Goal: Task Accomplishment & Management: Use online tool/utility

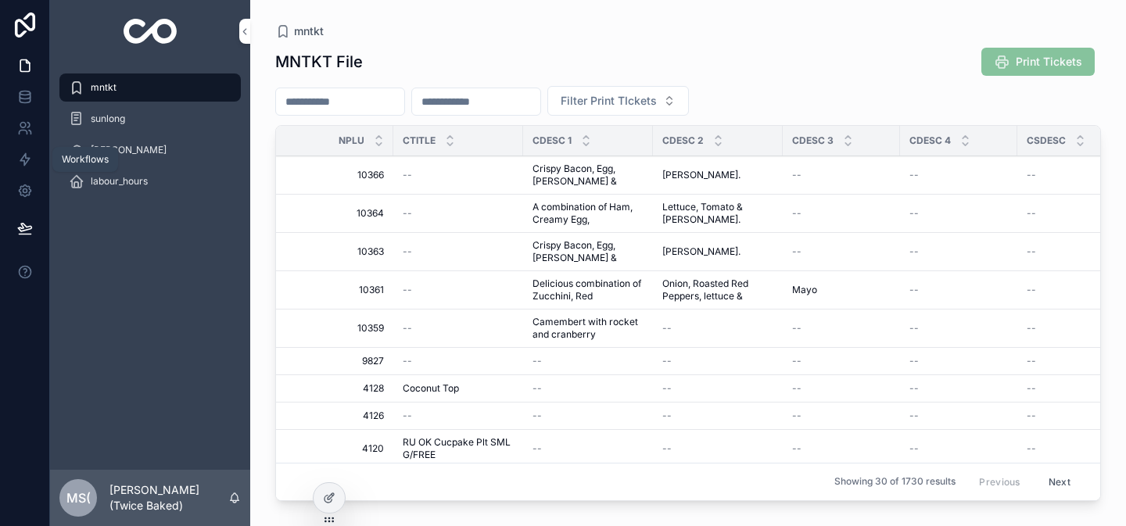
click at [20, 163] on icon at bounding box center [25, 160] width 16 height 16
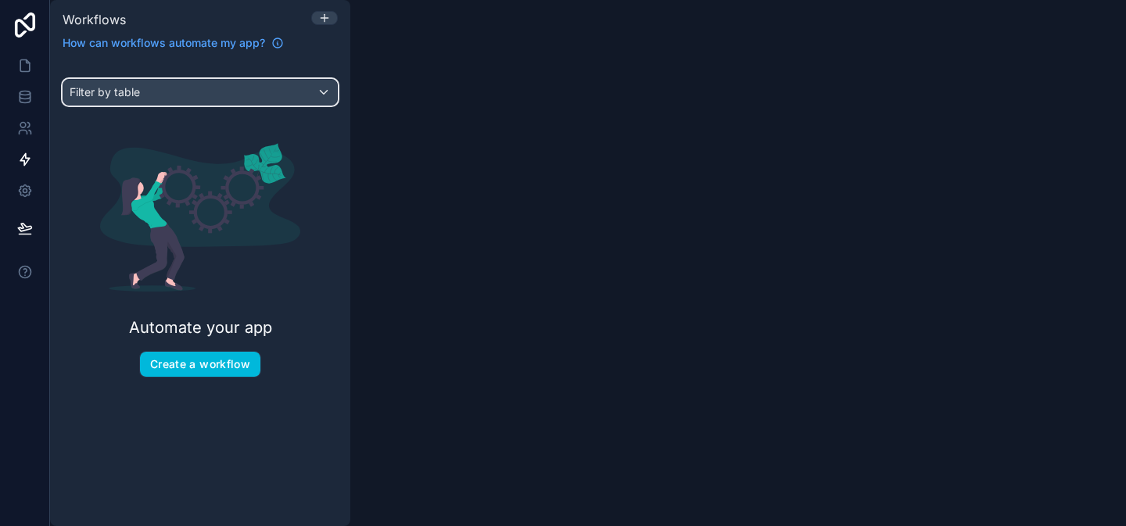
click at [322, 98] on div "Filter by table" at bounding box center [200, 92] width 274 height 25
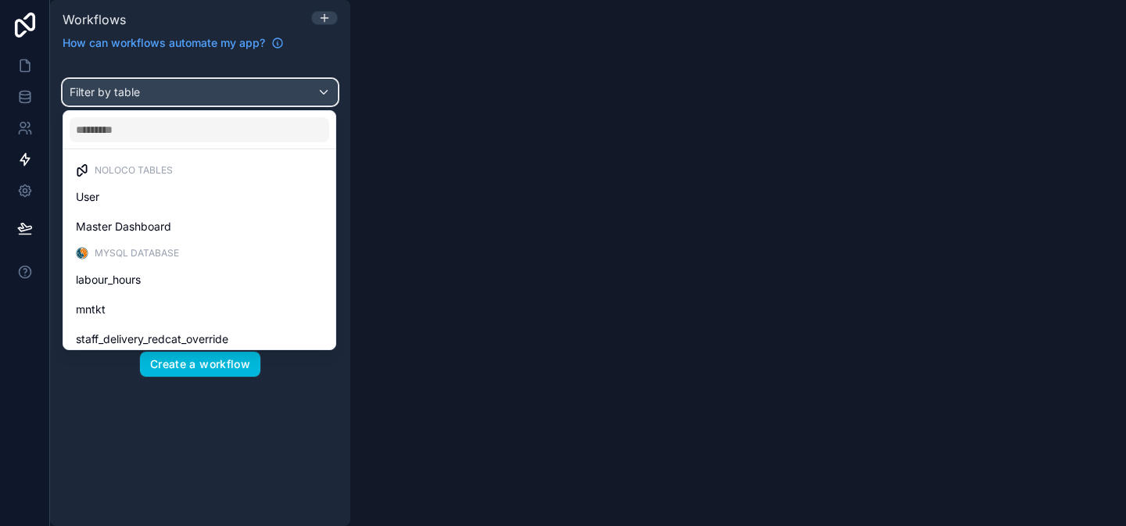
scroll to position [3, 0]
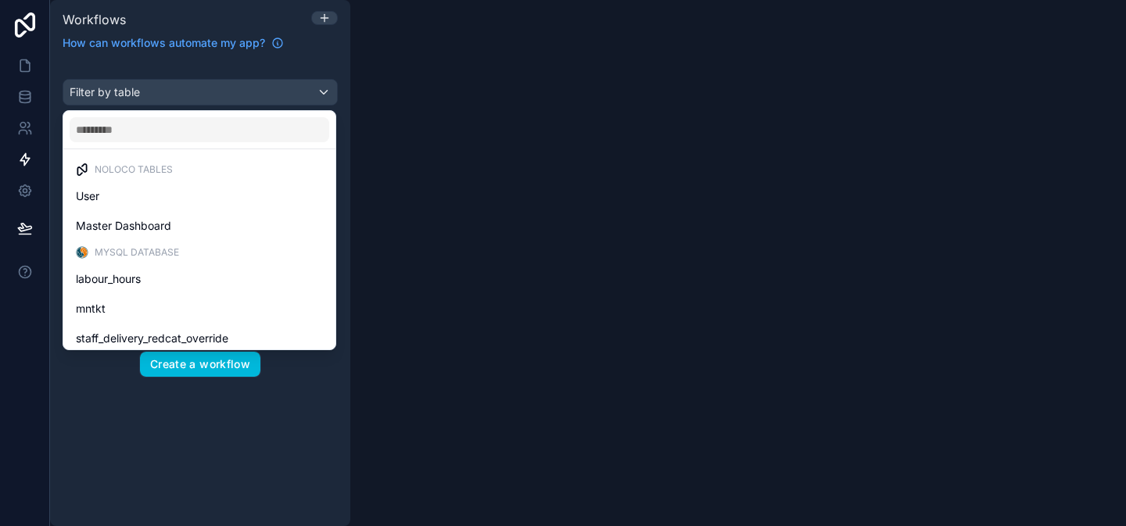
click at [162, 311] on div "mntkt" at bounding box center [199, 309] width 247 height 19
click at [162, 311] on div "Automate your app Create a workflow" at bounding box center [200, 260] width 275 height 285
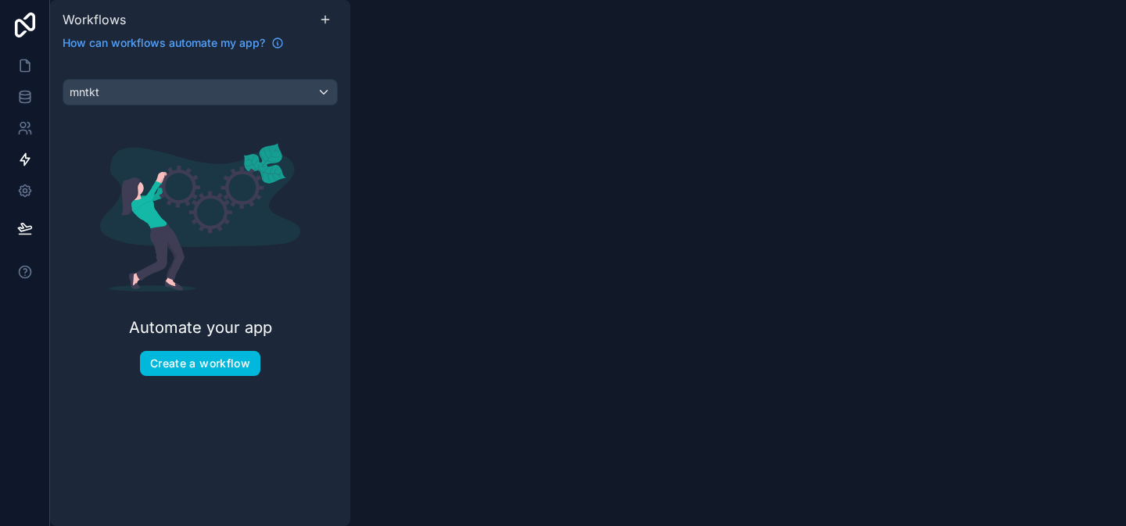
click at [192, 366] on button "Create a workflow" at bounding box center [200, 363] width 120 height 25
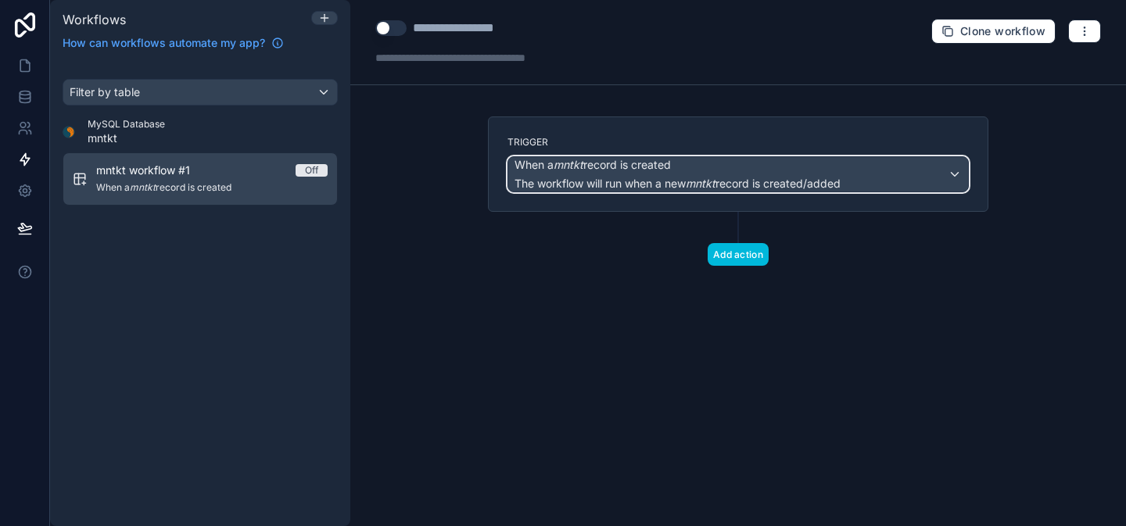
click at [950, 167] on div "When a mntkt record is created The workflow will run when a new mntkt record is…" at bounding box center [738, 174] width 460 height 34
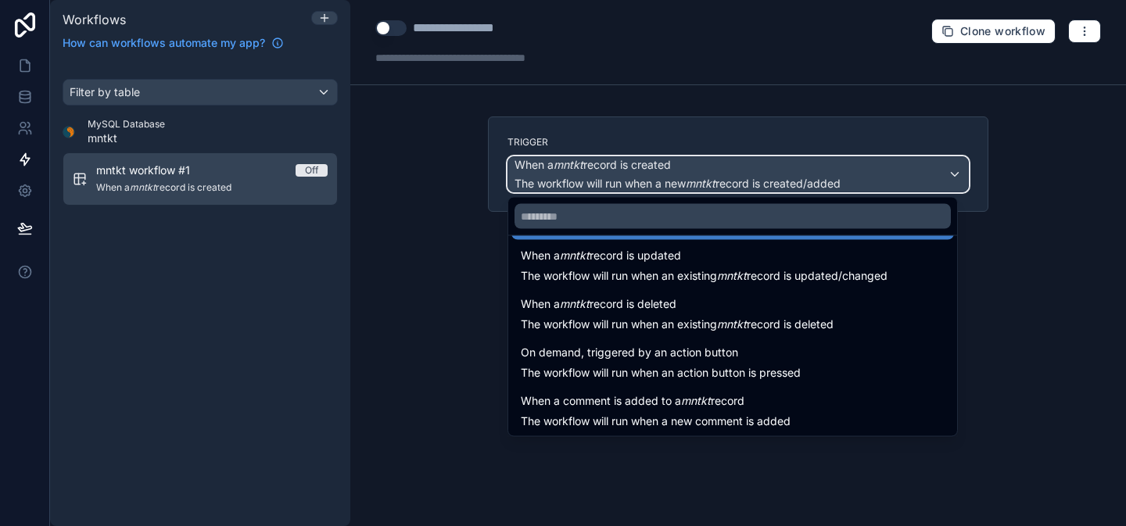
scroll to position [56, 0]
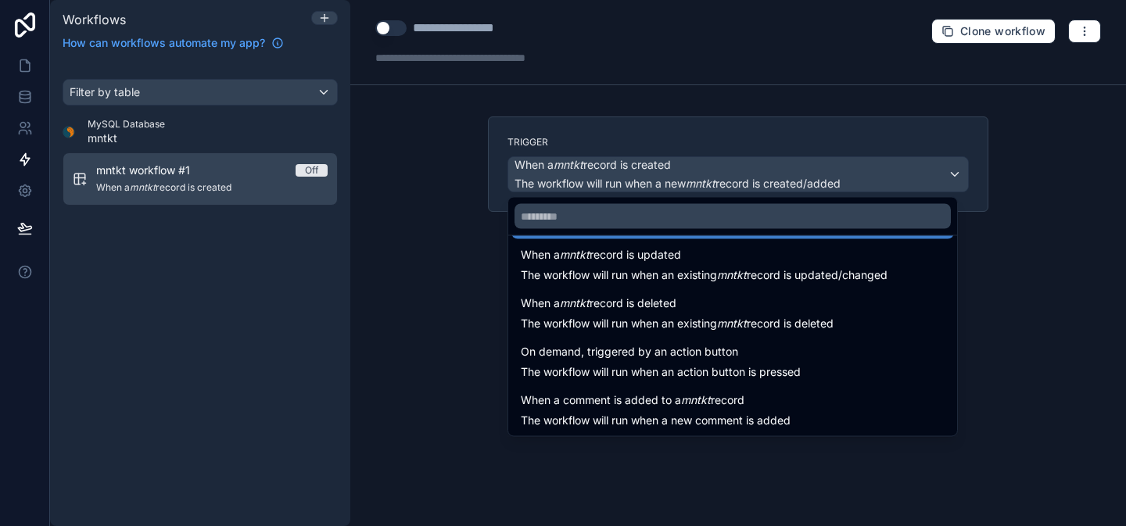
click at [794, 354] on span "On demand, triggered by an action button" at bounding box center [661, 352] width 280 height 19
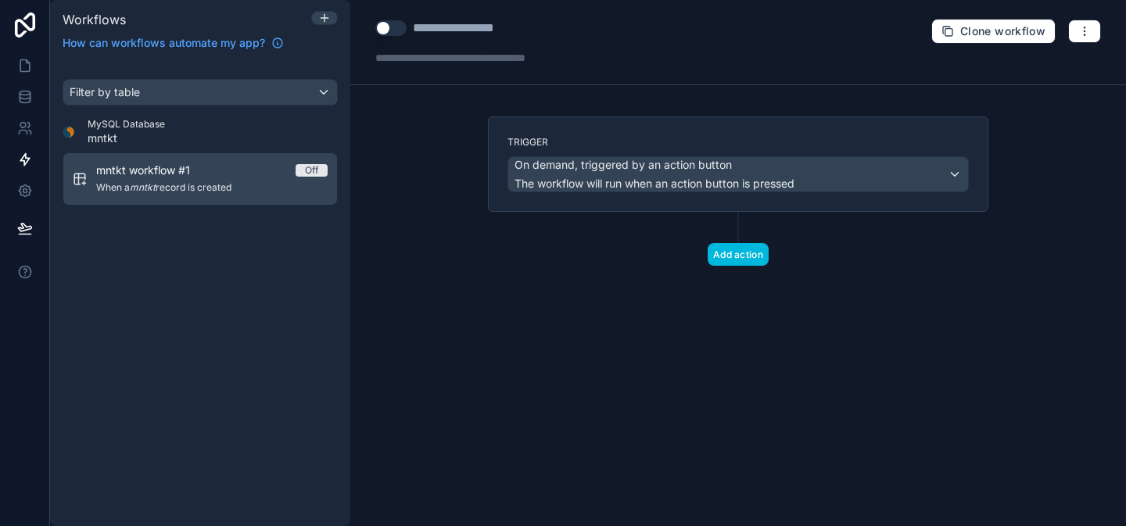
click at [759, 260] on button "Add action" at bounding box center [738, 254] width 61 height 23
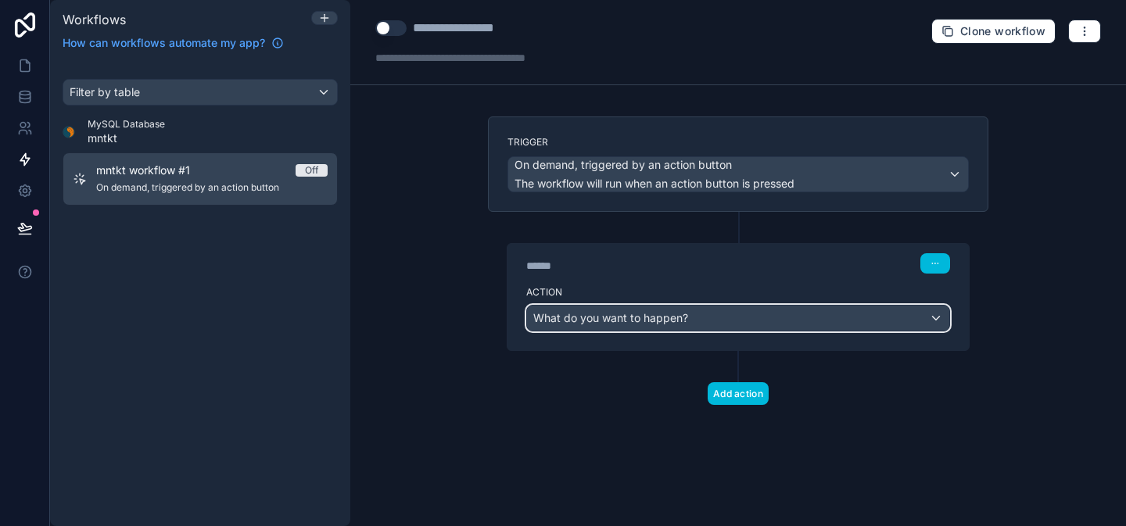
click at [736, 320] on div "What do you want to happen?" at bounding box center [738, 318] width 422 height 25
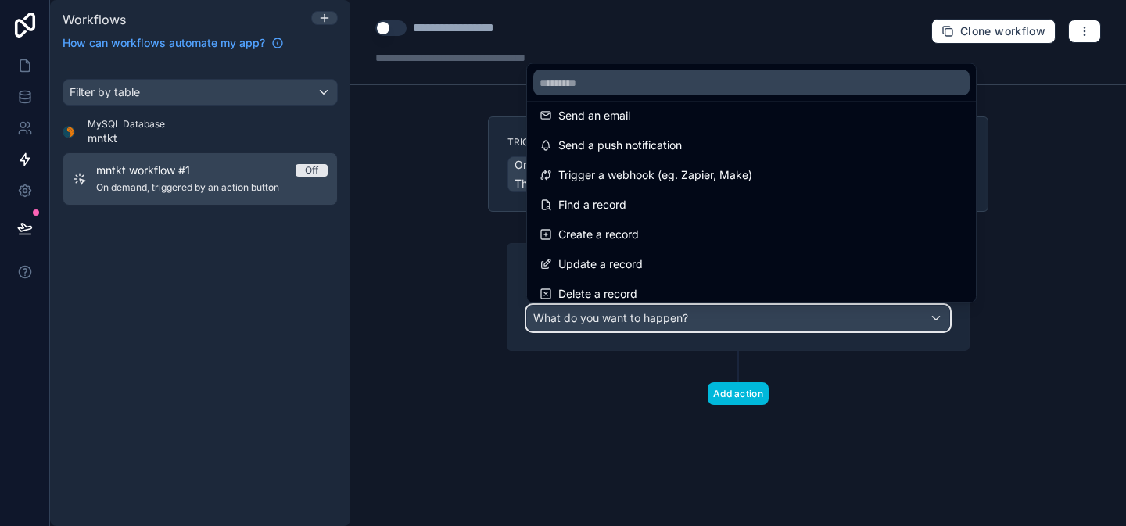
scroll to position [10, 0]
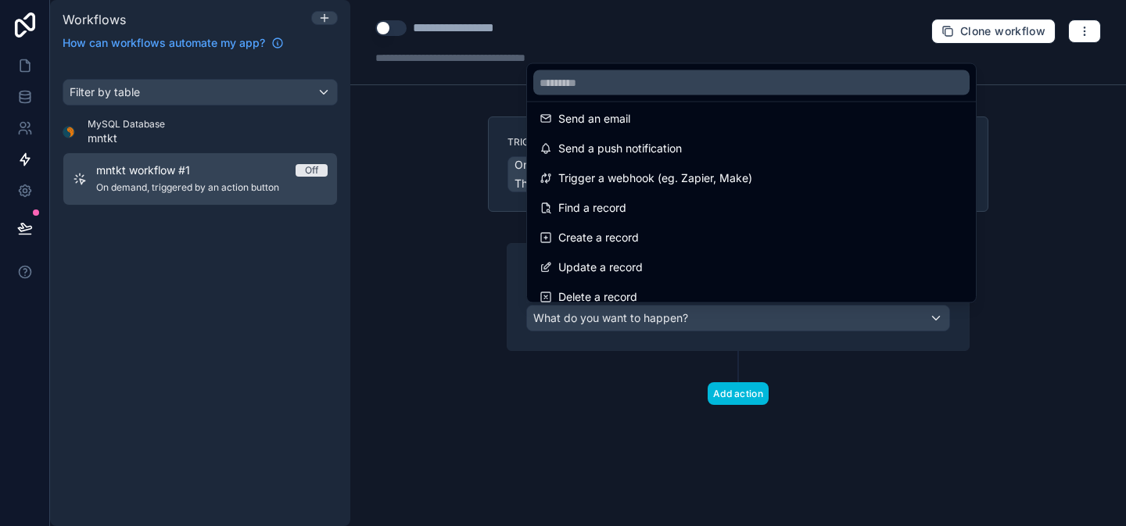
click at [724, 180] on span "Trigger a webhook (eg. Zapier, Make)" at bounding box center [656, 178] width 194 height 19
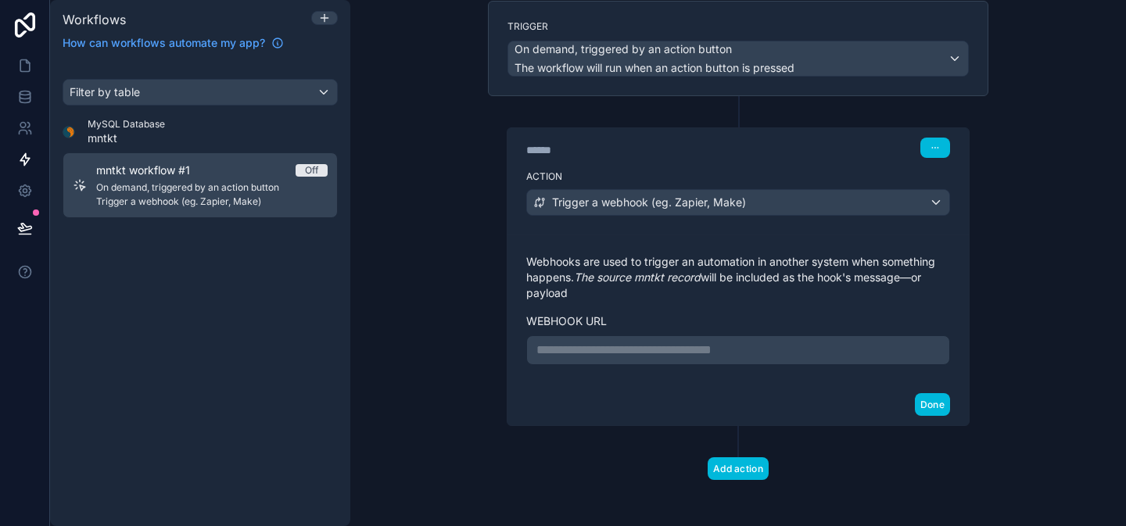
scroll to position [119, 0]
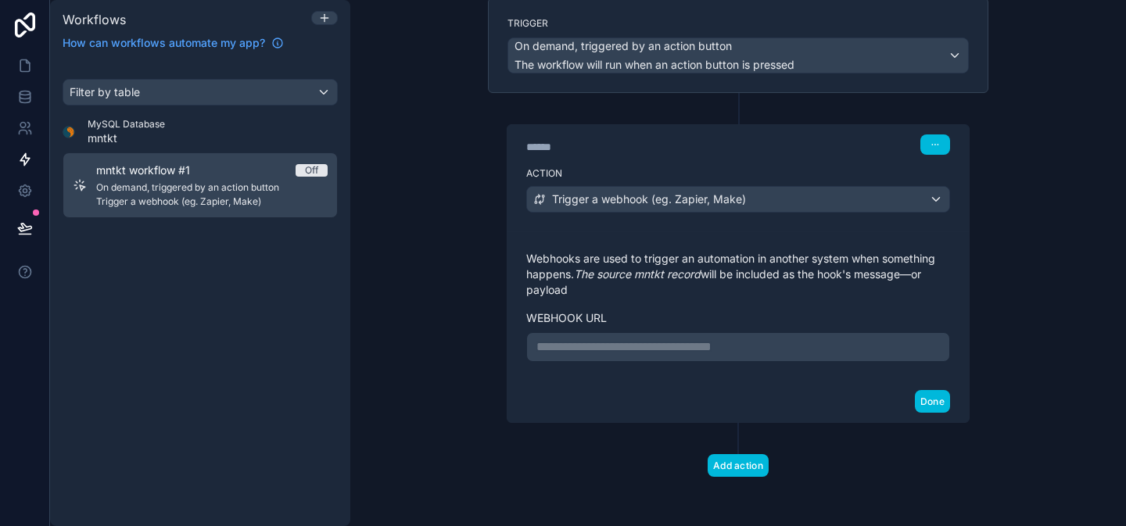
click at [937, 402] on button "Done" at bounding box center [932, 401] width 35 height 23
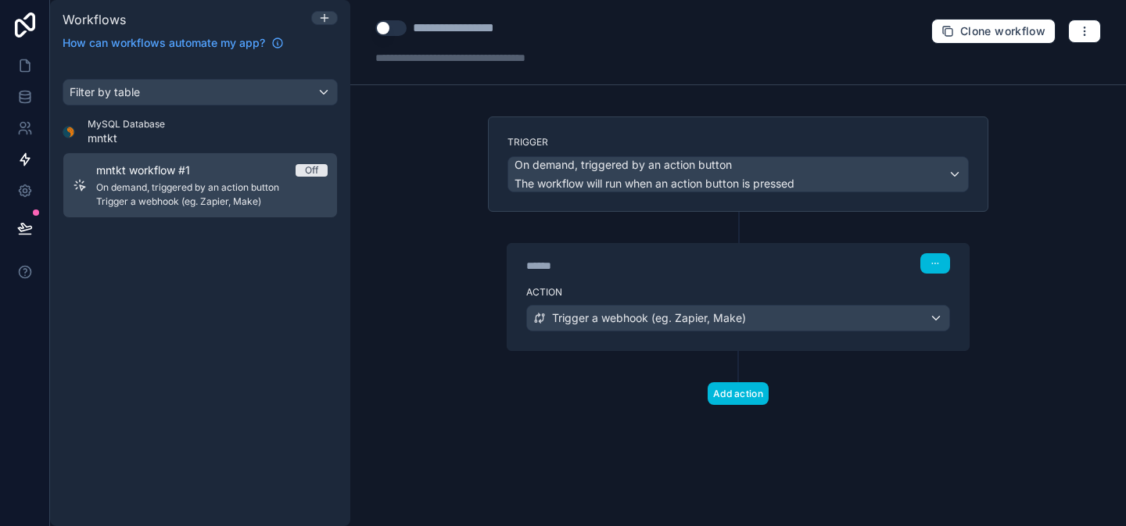
click at [244, 189] on span "On demand, triggered by an action button" at bounding box center [212, 187] width 232 height 13
click at [174, 169] on span "mntkt workflow #1" at bounding box center [152, 171] width 113 height 16
click at [467, 28] on div "**********" at bounding box center [473, 28] width 120 height 19
click at [536, 22] on div "**********" at bounding box center [484, 28] width 219 height 19
click at [524, 31] on div "**********" at bounding box center [473, 28] width 120 height 19
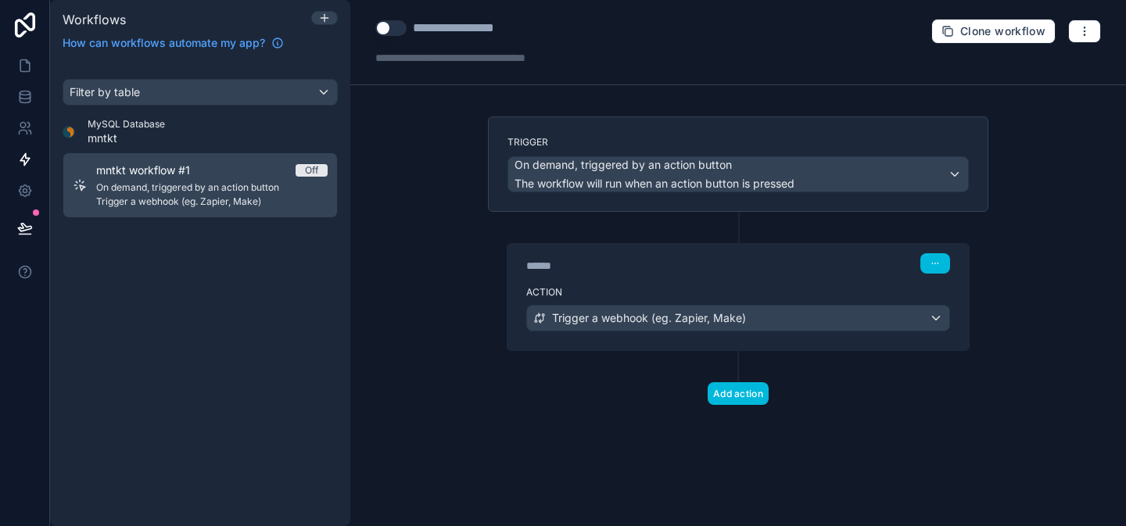
type div "**********"
click at [497, 26] on div "**********" at bounding box center [485, 28] width 144 height 19
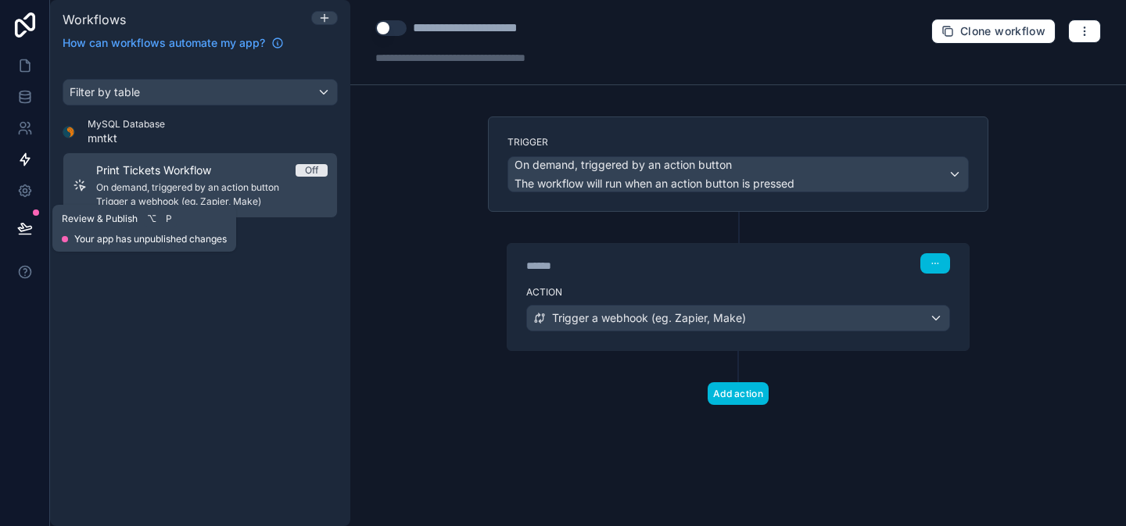
click at [26, 229] on icon at bounding box center [24, 228] width 13 height 8
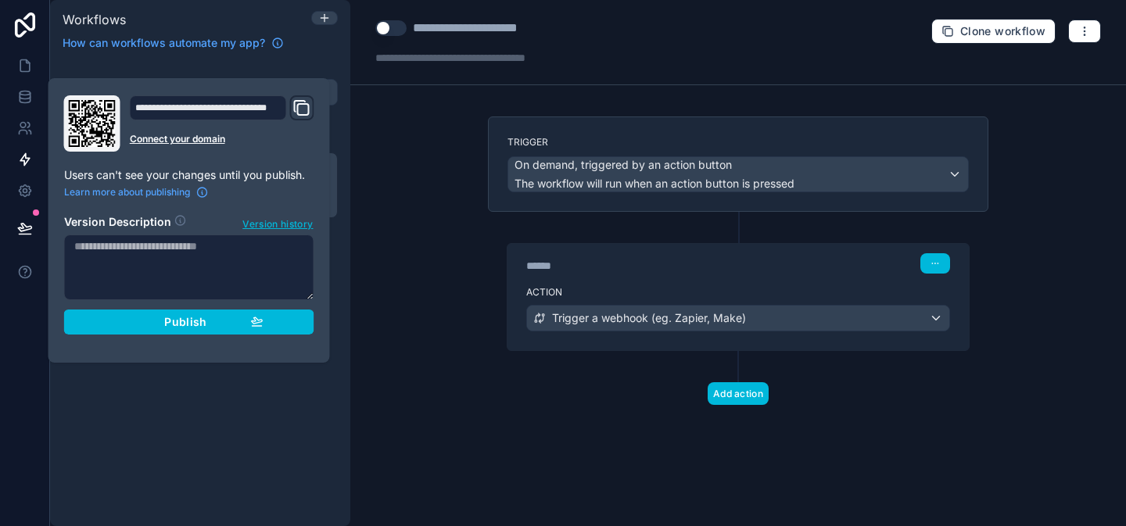
click at [137, 318] on div "Publish" at bounding box center [189, 322] width 149 height 14
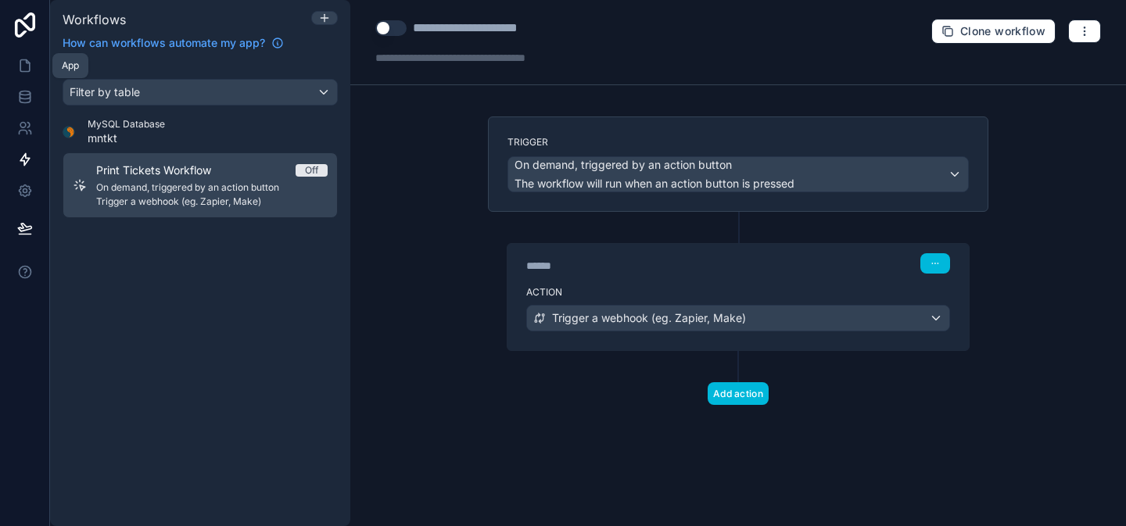
click at [23, 73] on icon at bounding box center [25, 66] width 16 height 16
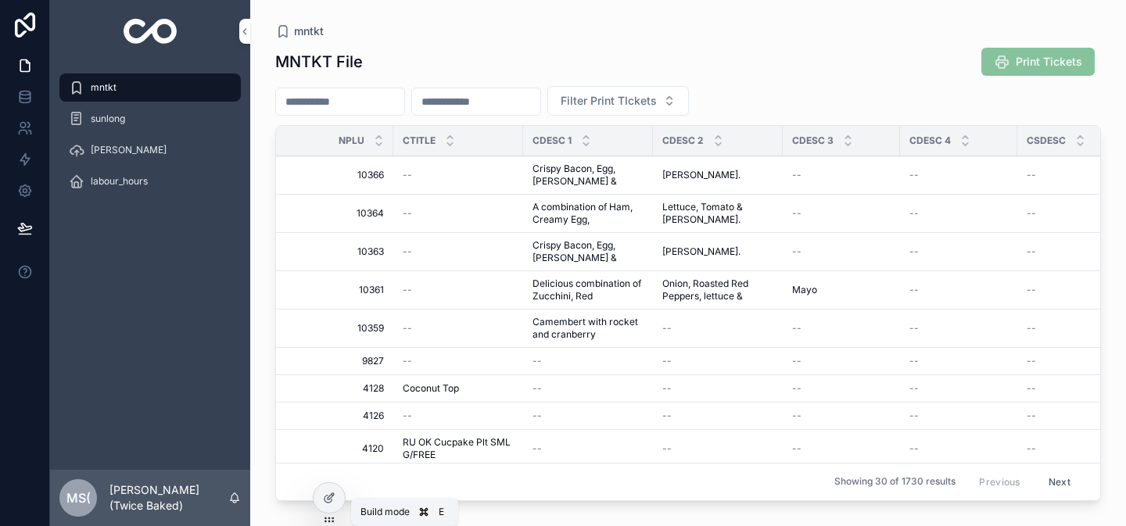
click at [333, 496] on icon at bounding box center [333, 495] width 2 height 2
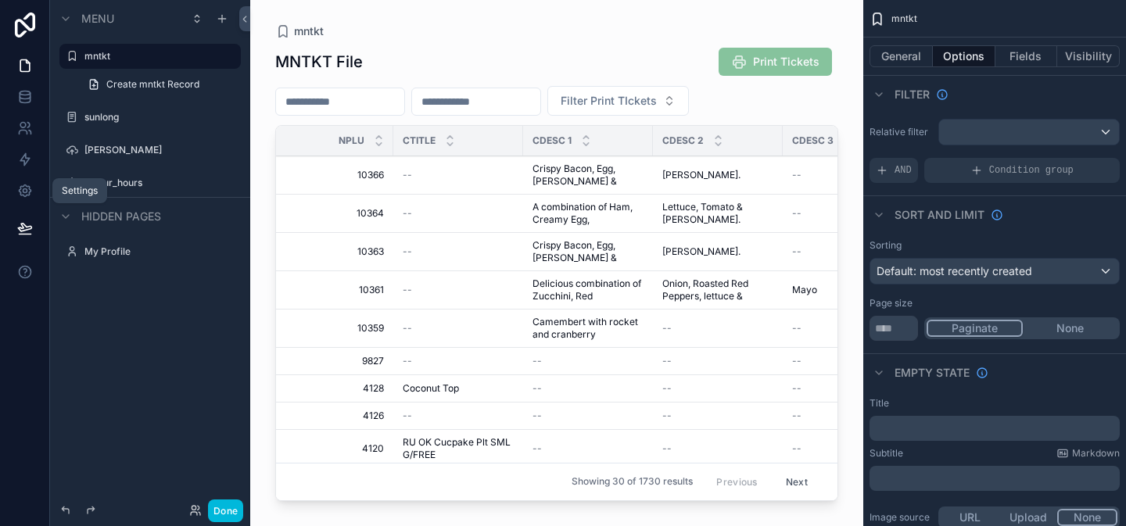
click at [26, 191] on icon at bounding box center [25, 191] width 4 height 4
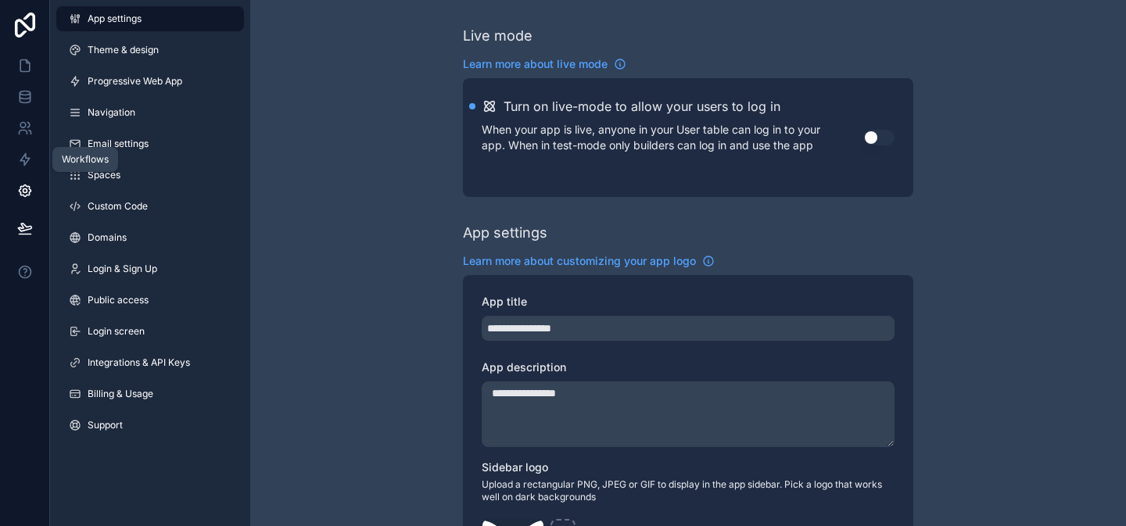
click at [24, 161] on icon at bounding box center [24, 160] width 9 height 12
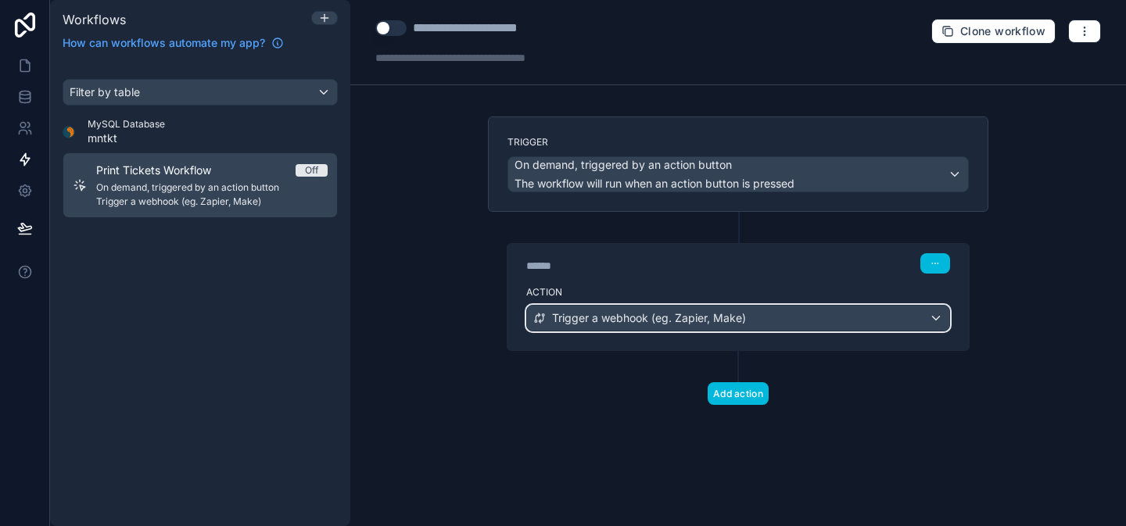
click at [922, 321] on div "Trigger a webhook (eg. Zapier, Make)" at bounding box center [738, 318] width 422 height 25
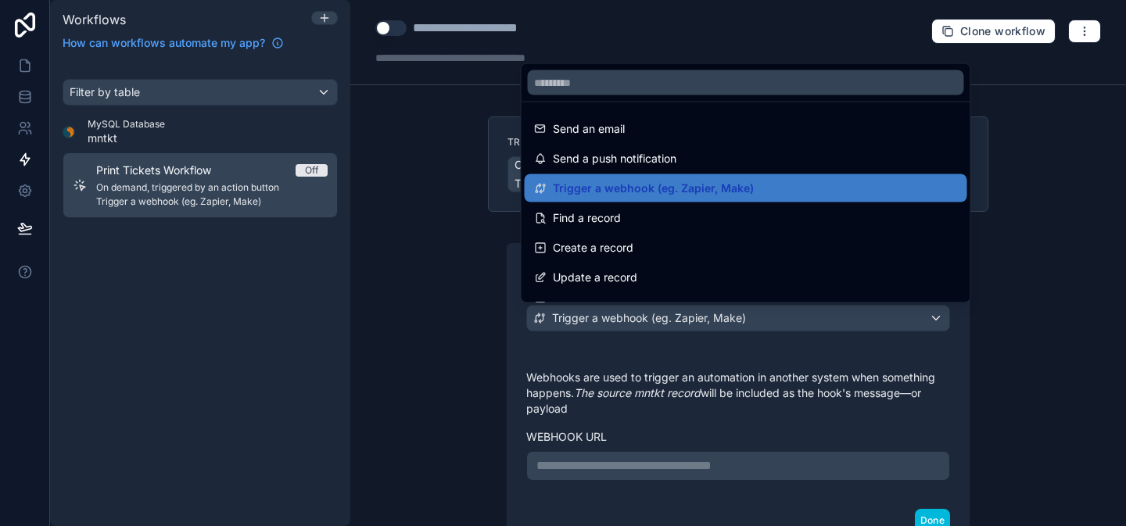
click at [667, 458] on div at bounding box center [563, 263] width 1126 height 526
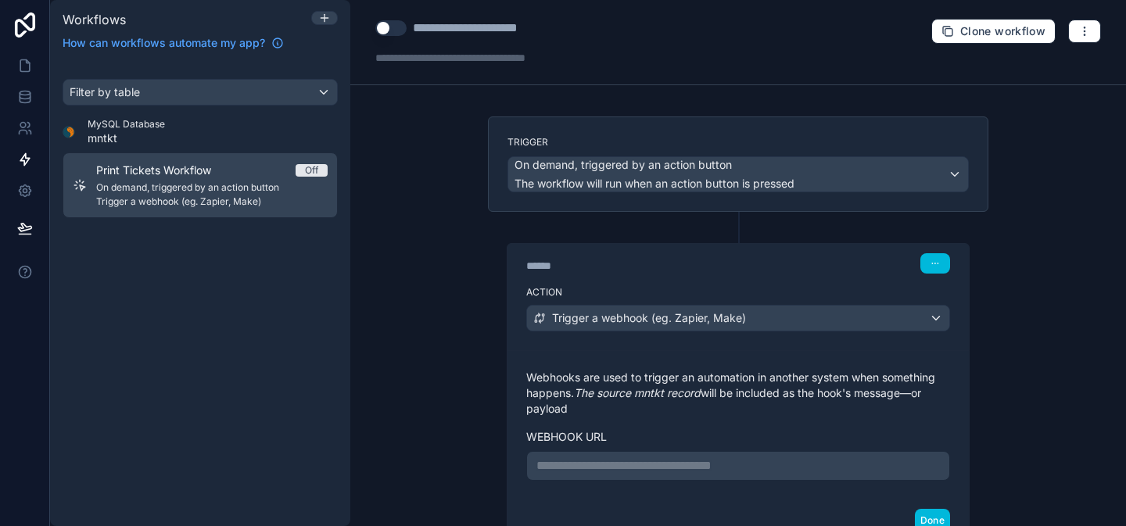
click at [666, 462] on p "**********" at bounding box center [739, 466] width 404 height 19
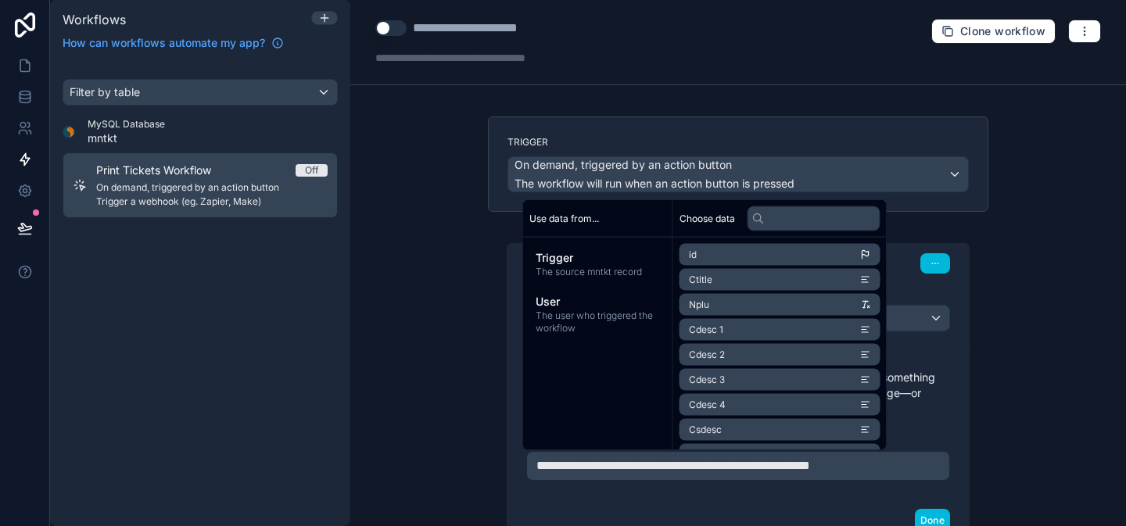
click at [915, 515] on button "Done" at bounding box center [932, 520] width 35 height 23
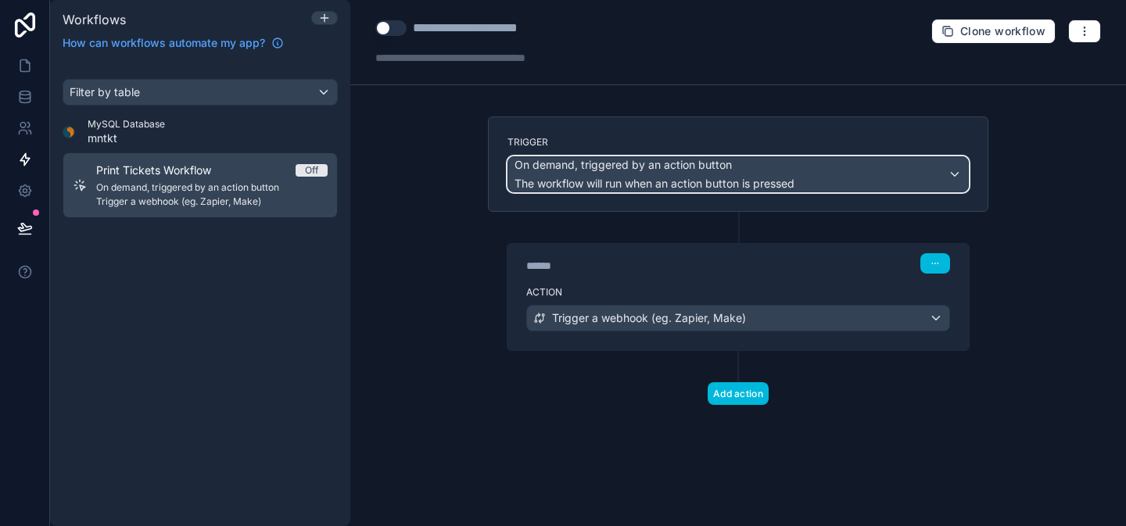
click at [927, 175] on div "On demand, triggered by an action button The workflow will run when an action b…" at bounding box center [738, 174] width 460 height 34
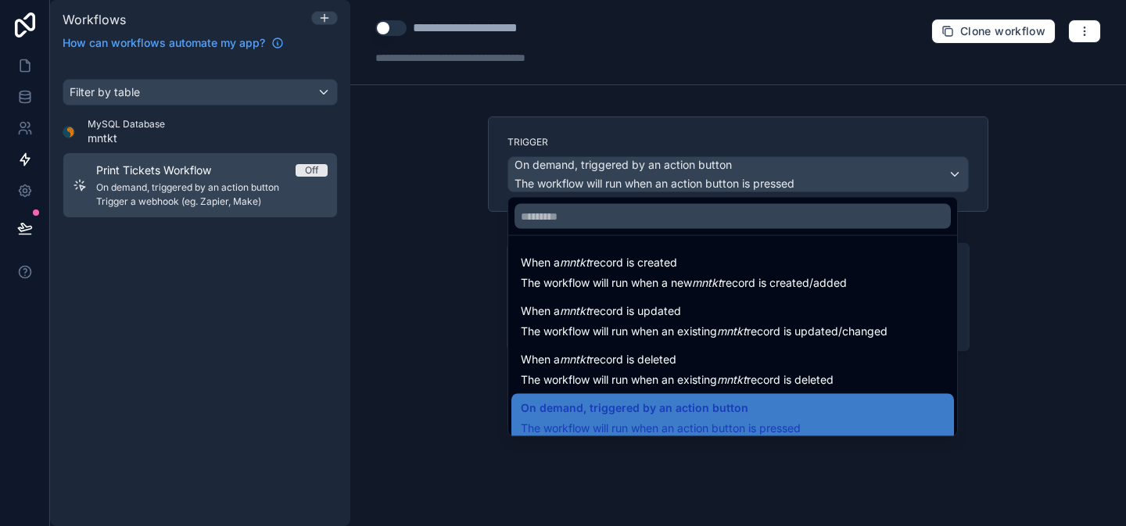
click at [846, 404] on div "On demand, triggered by an action button The workflow will run when an action b…" at bounding box center [733, 418] width 424 height 38
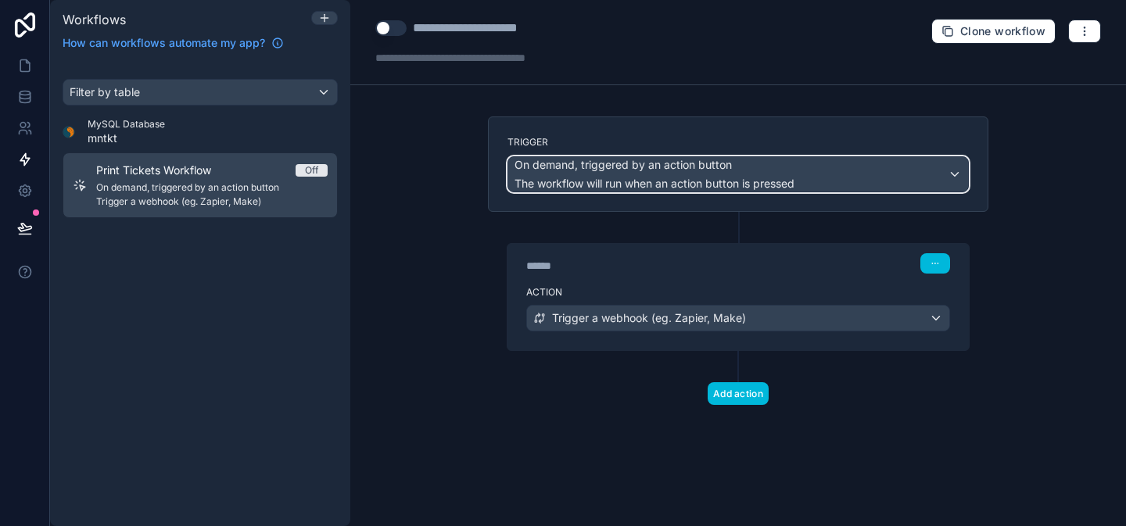
click at [918, 178] on div "On demand, triggered by an action button The workflow will run when an action b…" at bounding box center [738, 174] width 460 height 34
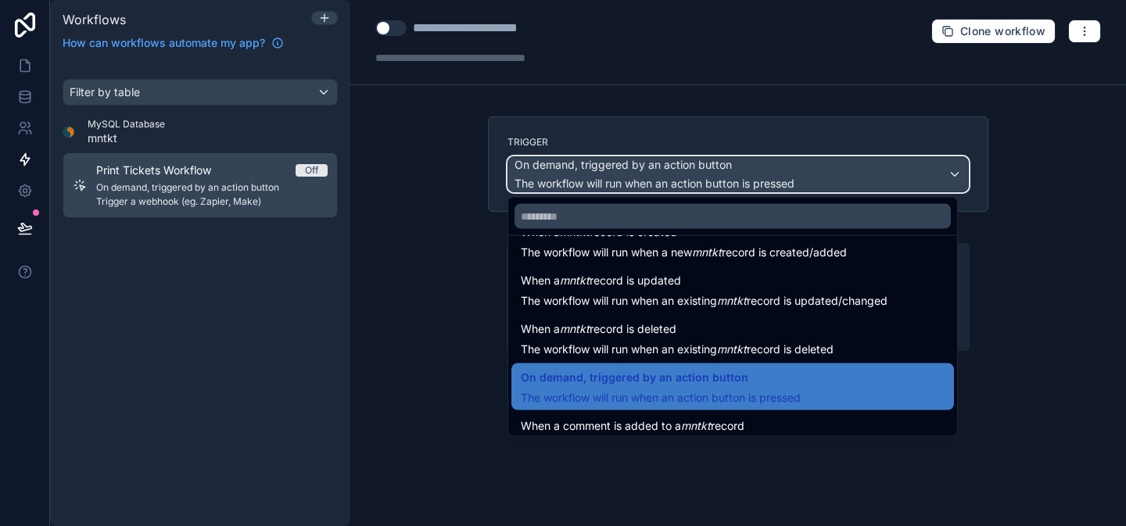
scroll to position [56, 0]
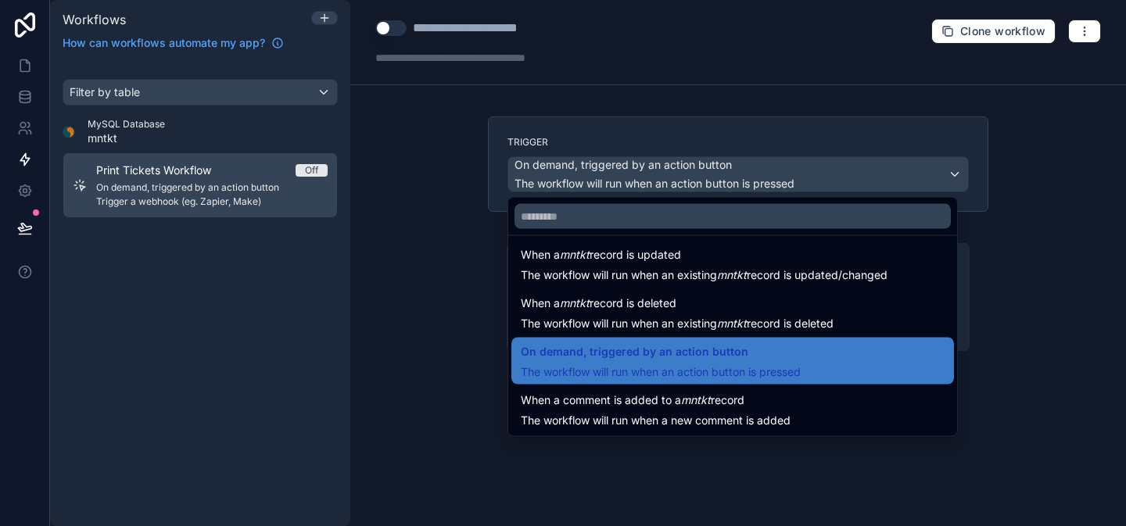
click at [800, 350] on span "On demand, triggered by an action button" at bounding box center [661, 352] width 280 height 19
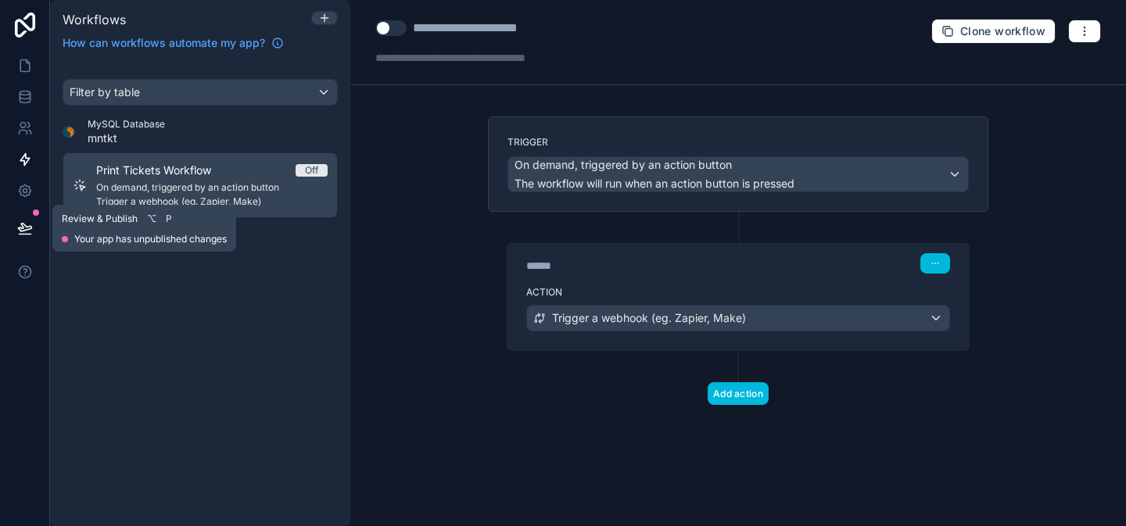
click at [27, 215] on button at bounding box center [25, 229] width 34 height 44
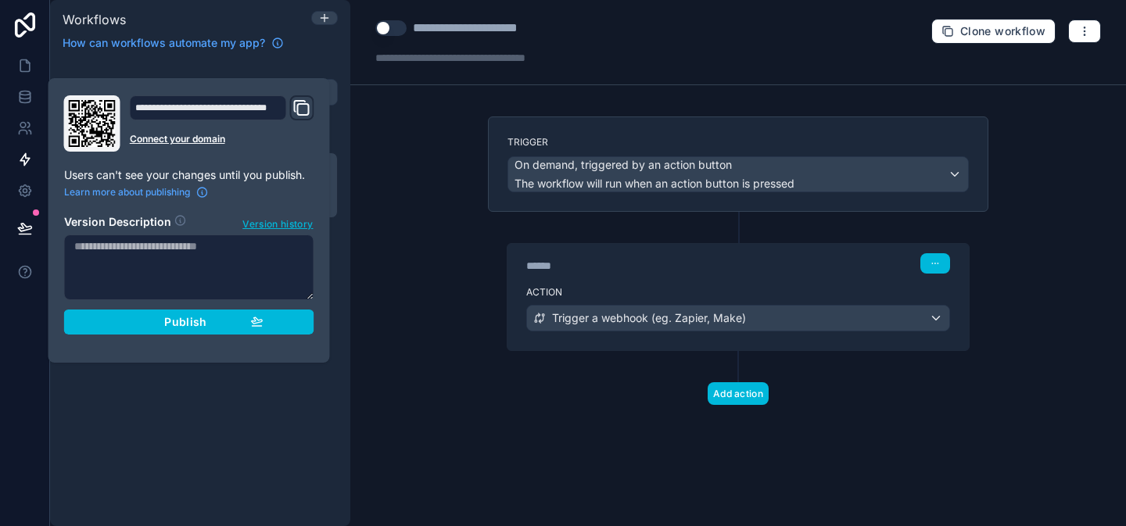
click at [119, 319] on div "Publish" at bounding box center [189, 322] width 149 height 14
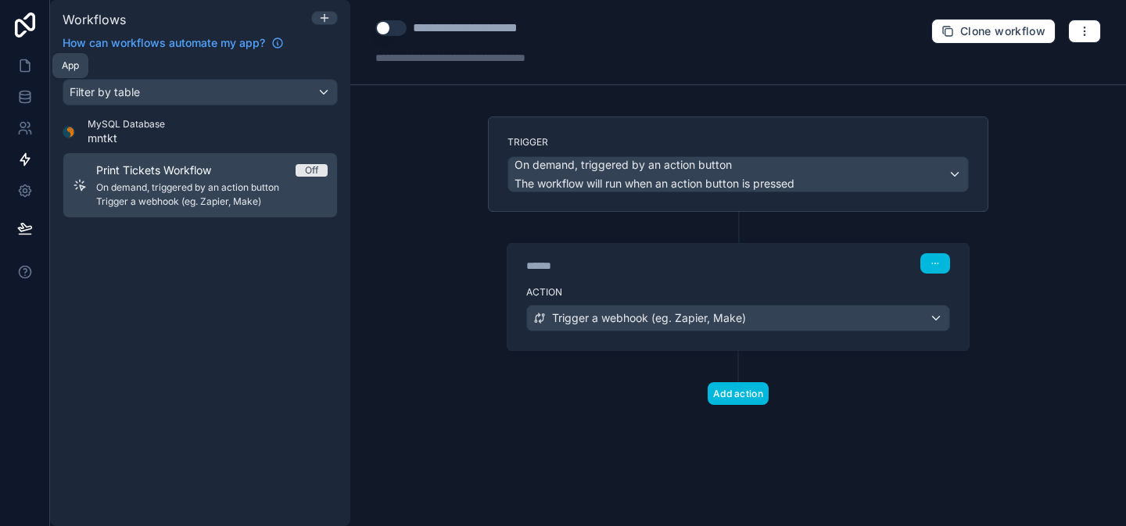
click at [23, 58] on icon at bounding box center [25, 66] width 16 height 16
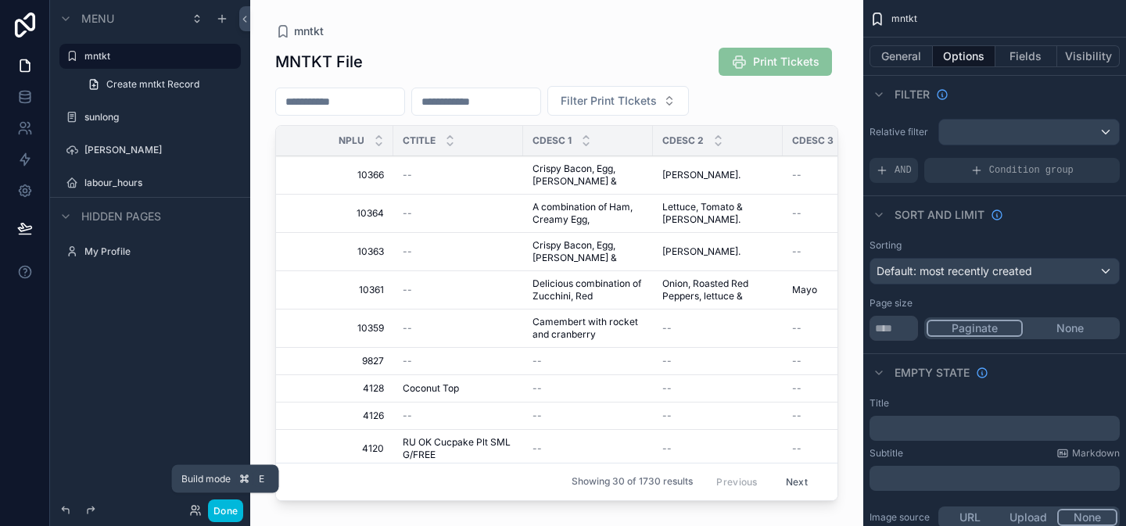
click at [219, 511] on button "Done" at bounding box center [225, 511] width 35 height 23
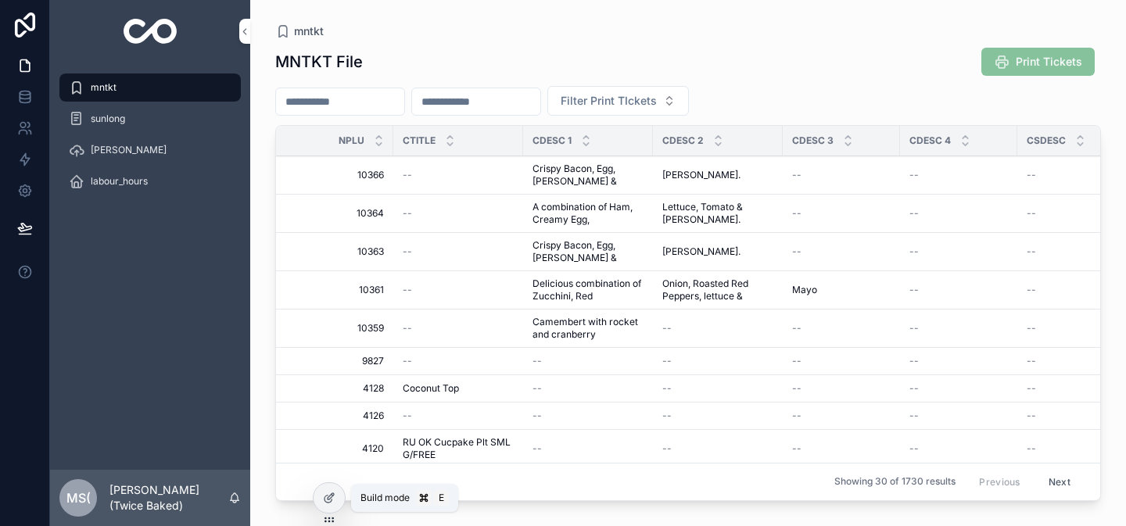
click at [331, 501] on icon at bounding box center [329, 498] width 13 height 13
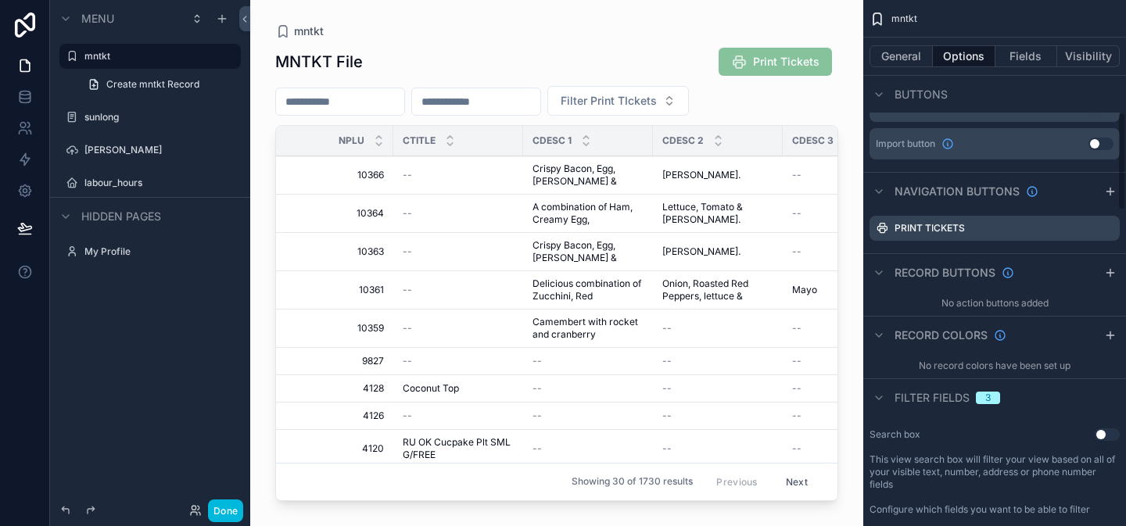
scroll to position [613, 0]
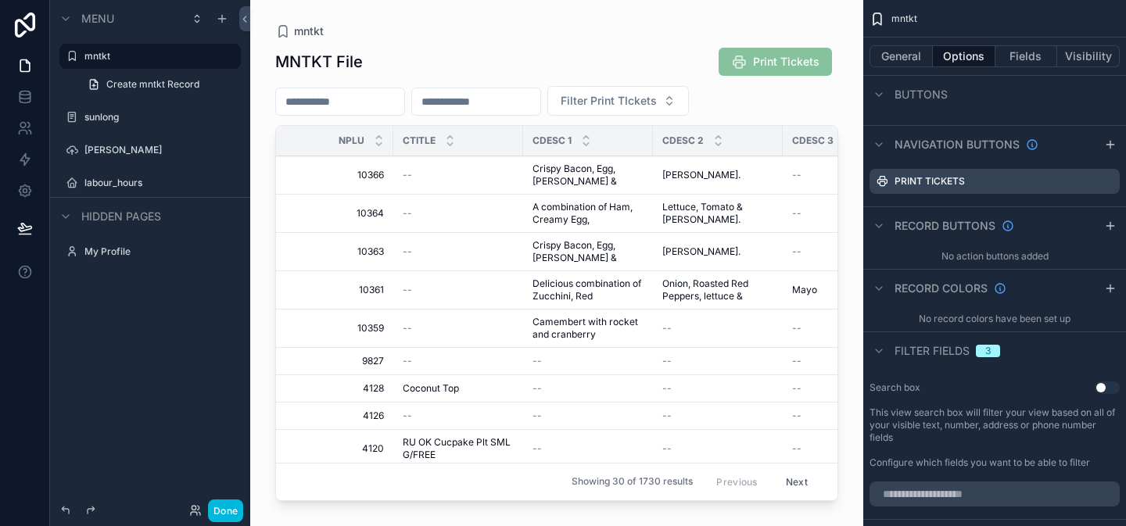
click at [0, 0] on icon "scrollable content" at bounding box center [0, 0] width 0 height 0
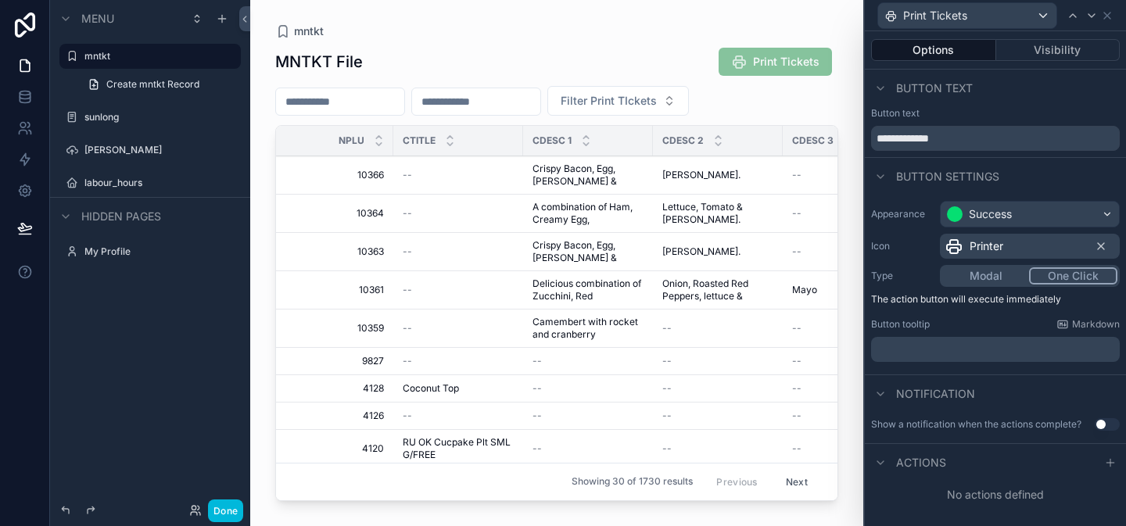
click at [1108, 463] on icon at bounding box center [1111, 463] width 13 height 13
click at [1108, 463] on div at bounding box center [1110, 463] width 19 height 19
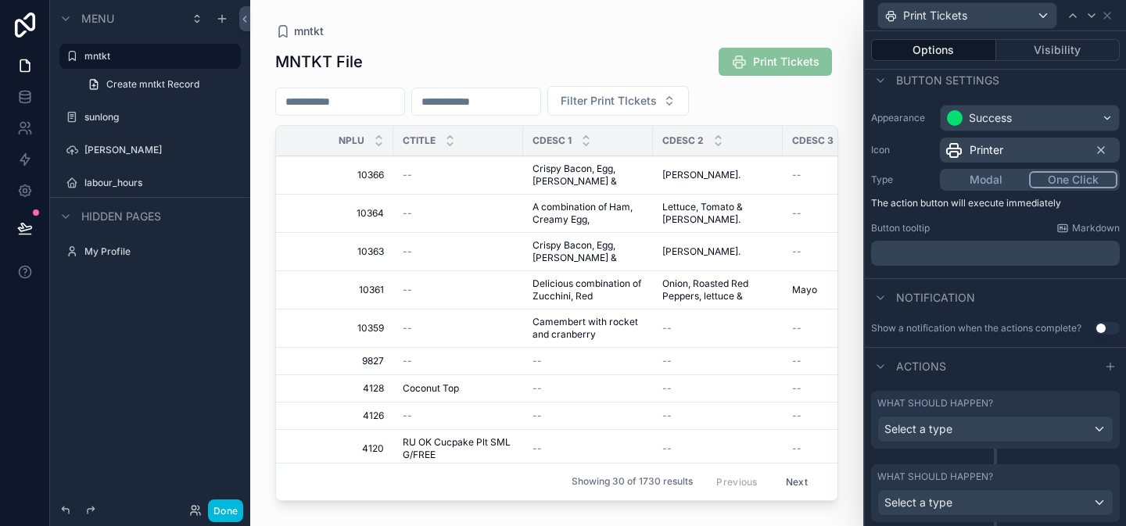
scroll to position [131, 0]
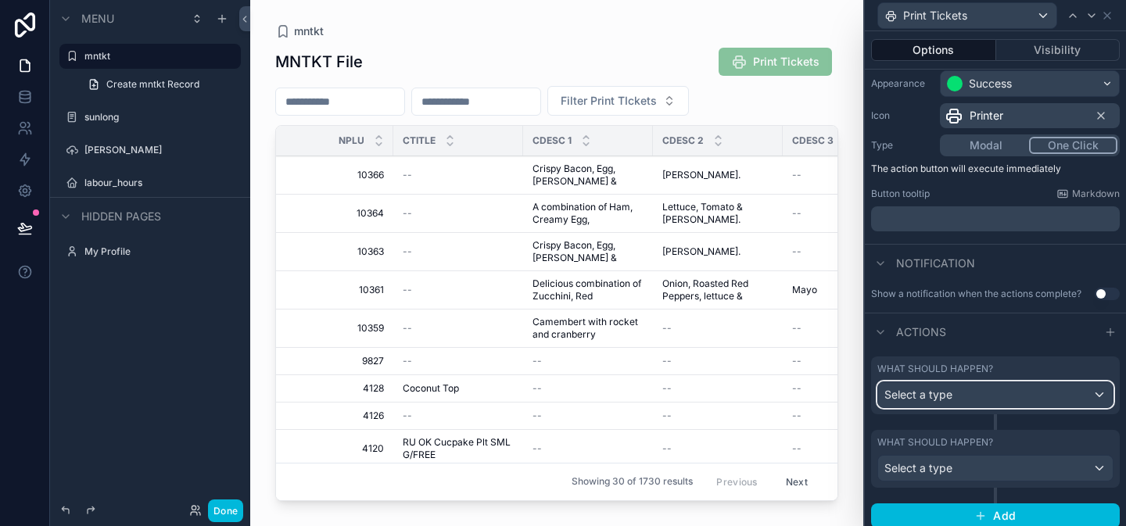
click at [1016, 397] on div "Select a type" at bounding box center [995, 395] width 235 height 25
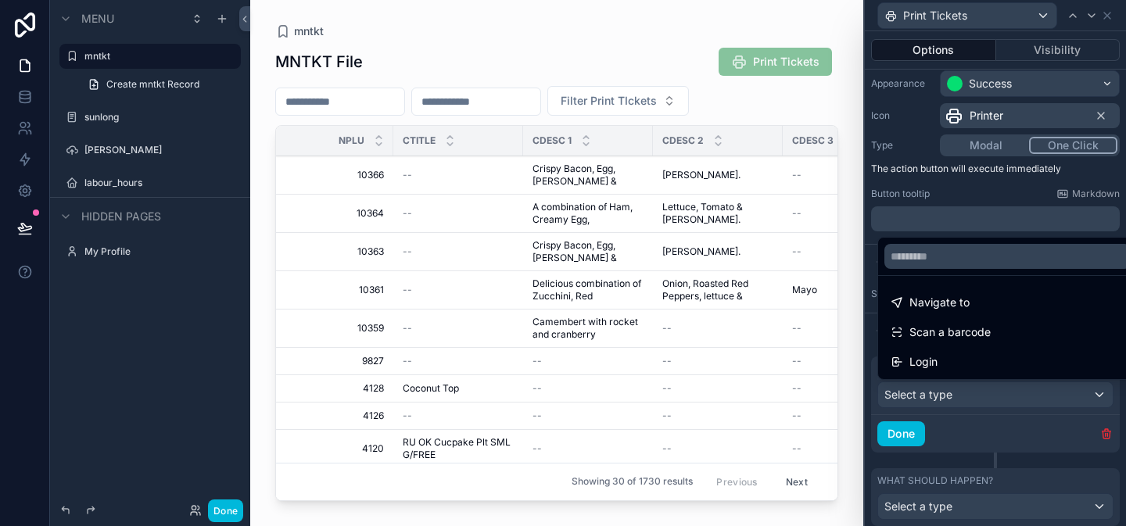
click at [979, 309] on div "Navigate to" at bounding box center [1008, 302] width 234 height 19
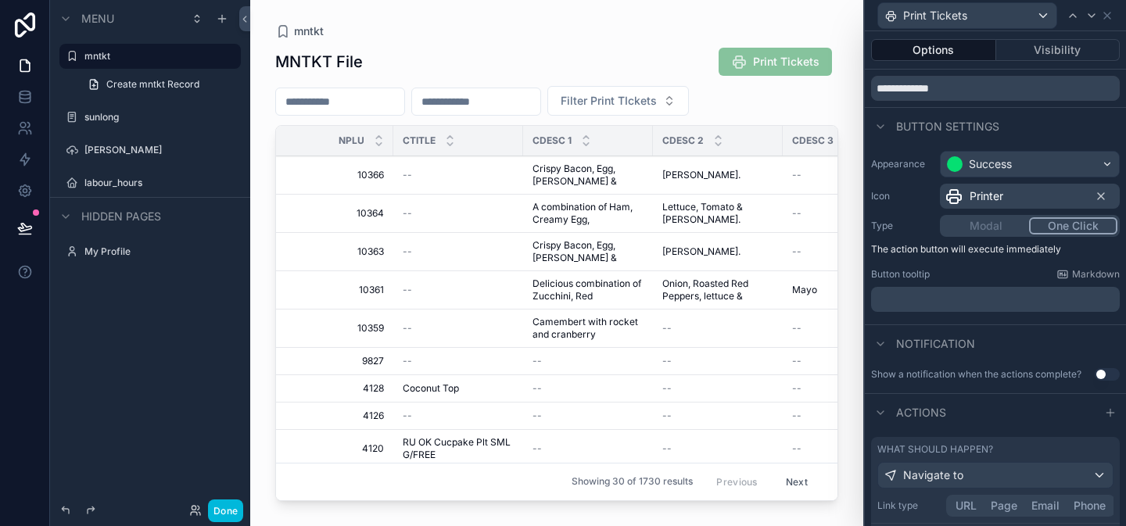
scroll to position [0, 0]
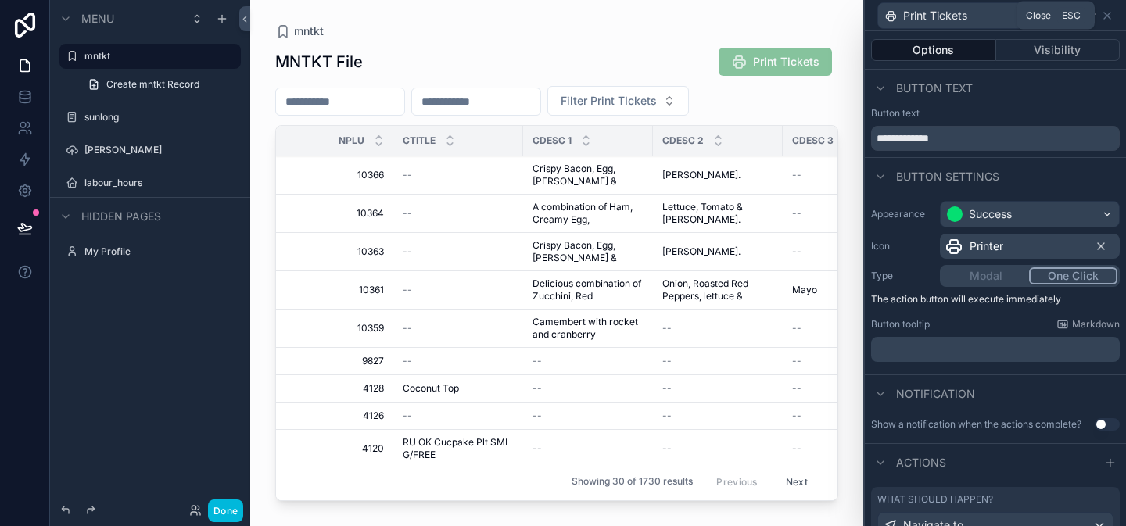
click at [1107, 20] on icon at bounding box center [1107, 15] width 13 height 13
click at [1107, 20] on div "Print Tickets" at bounding box center [995, 15] width 249 height 31
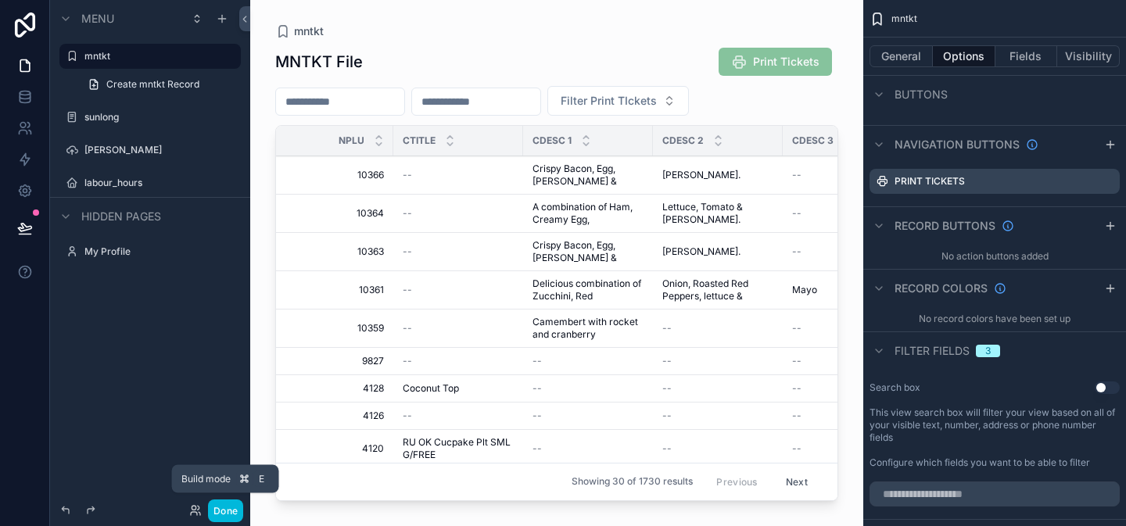
click at [228, 510] on button "Done" at bounding box center [225, 511] width 35 height 23
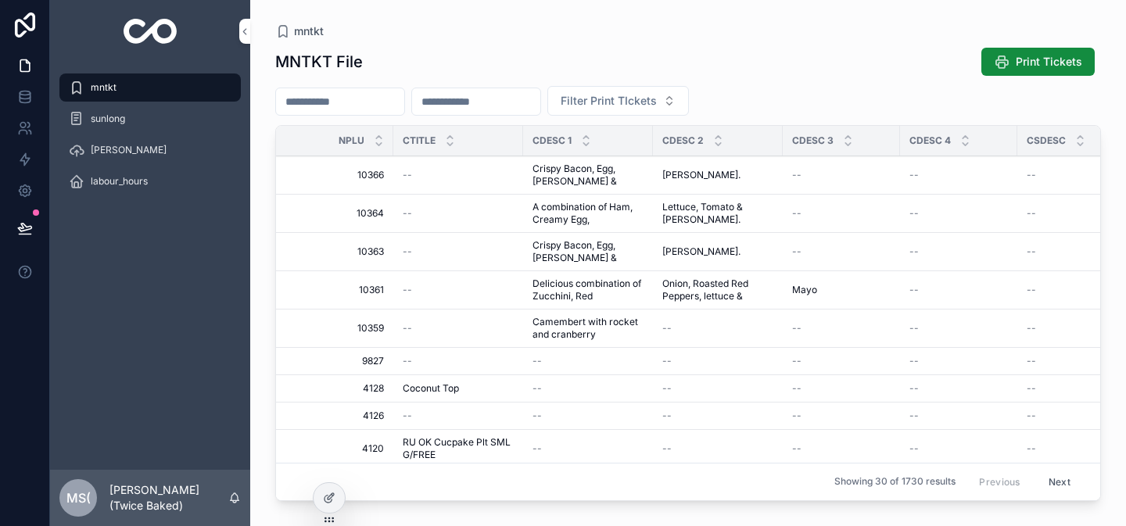
click at [228, 510] on p "[PERSON_NAME] (Twice Baked)" at bounding box center [169, 498] width 119 height 31
click at [188, 211] on div "mntkt [PERSON_NAME] labour_hours" at bounding box center [150, 139] width 200 height 153
click at [1059, 56] on span "Print Tickets" at bounding box center [1049, 62] width 66 height 16
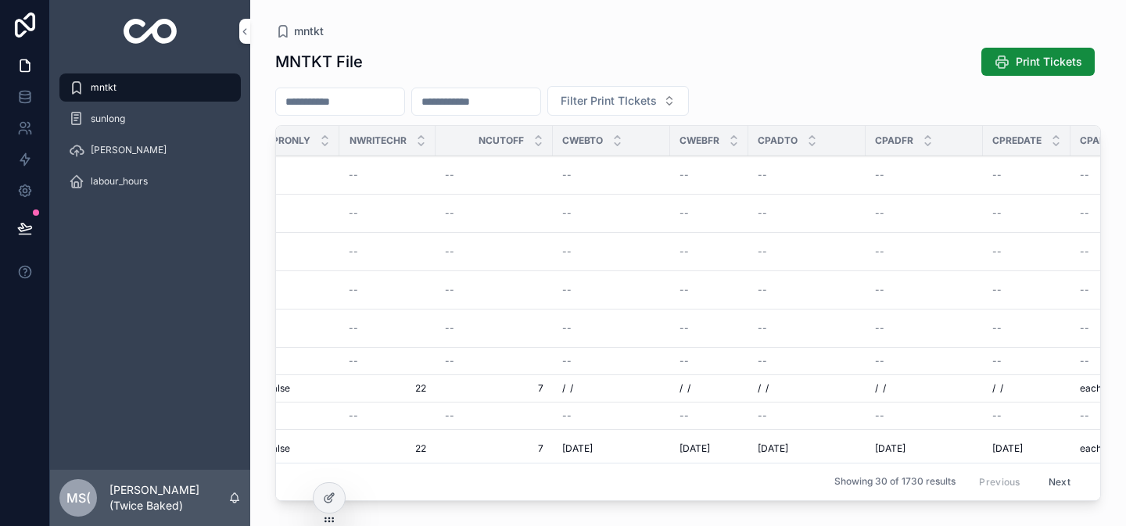
scroll to position [0, 3453]
